Goal: Go to known website: Access a specific website the user already knows

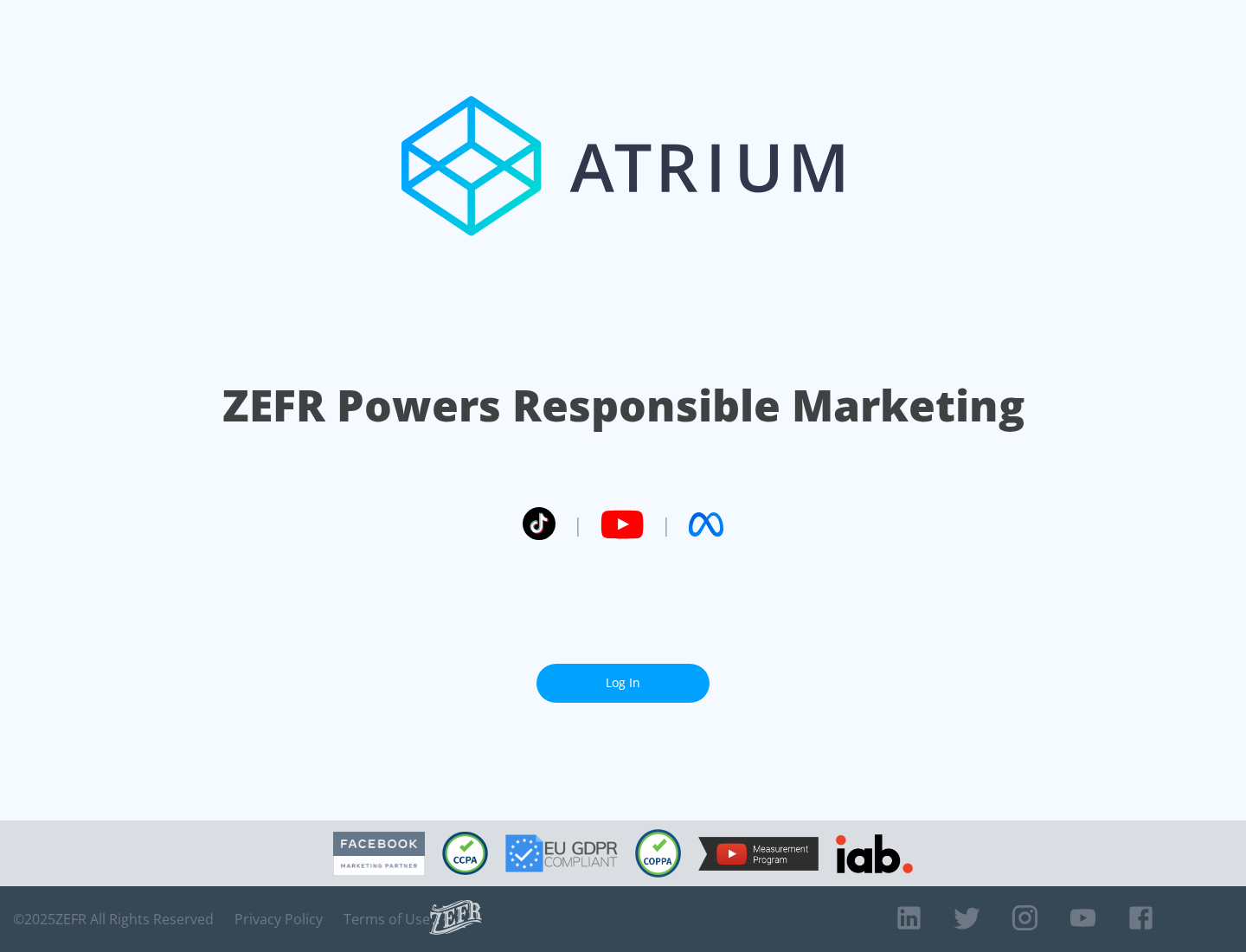
click at [623, 676] on link "Log In" at bounding box center [623, 683] width 173 height 39
